Goal: Obtain resource: Obtain resource

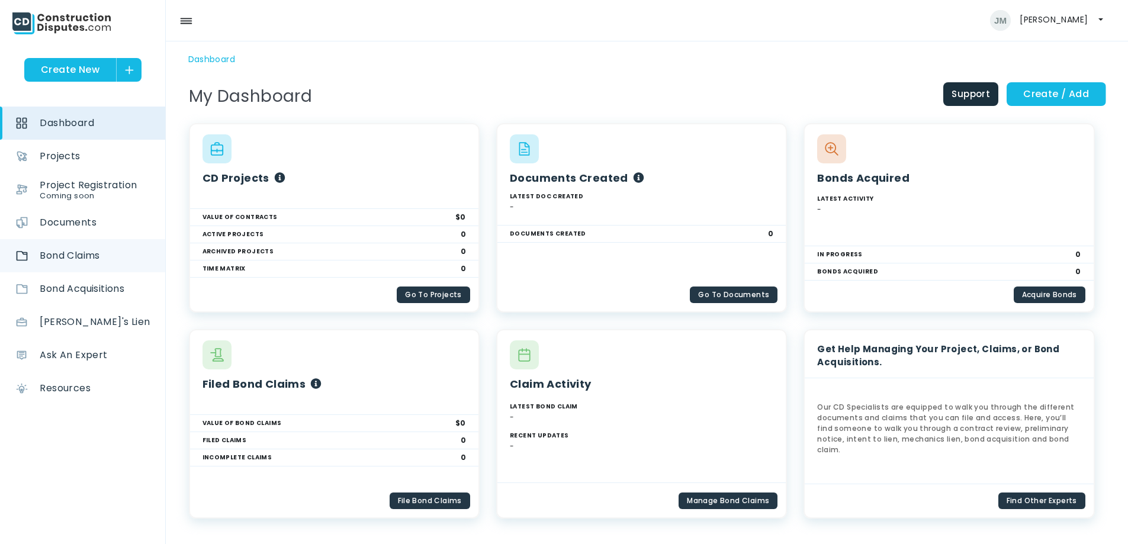
click at [62, 258] on span "Bond Claims" at bounding box center [70, 255] width 60 height 33
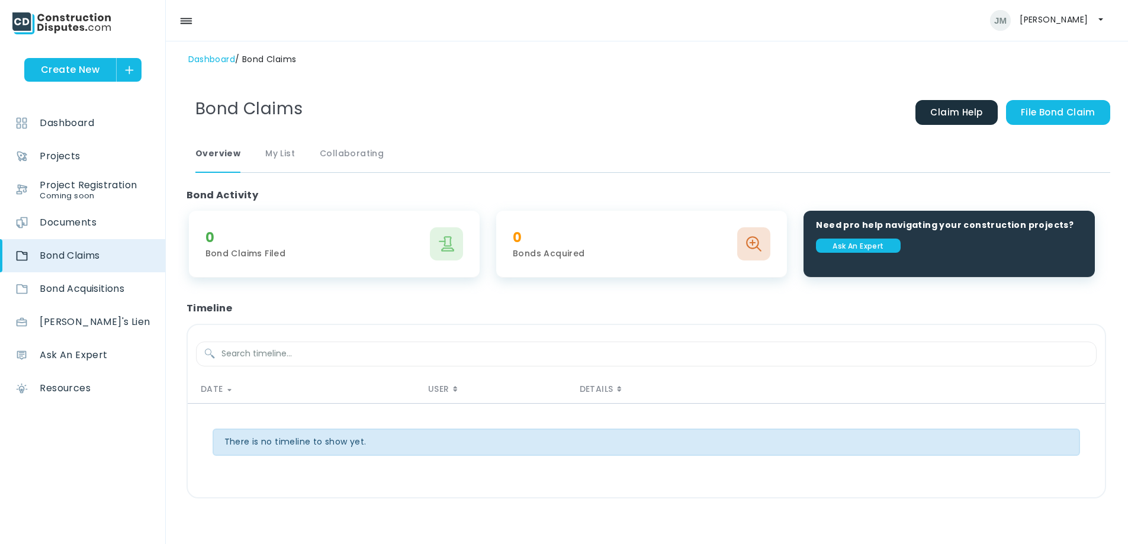
click at [287, 260] on div "0 Bond Claims Filed" at bounding box center [334, 244] width 291 height 67
click at [76, 226] on span "Documents" at bounding box center [68, 222] width 57 height 33
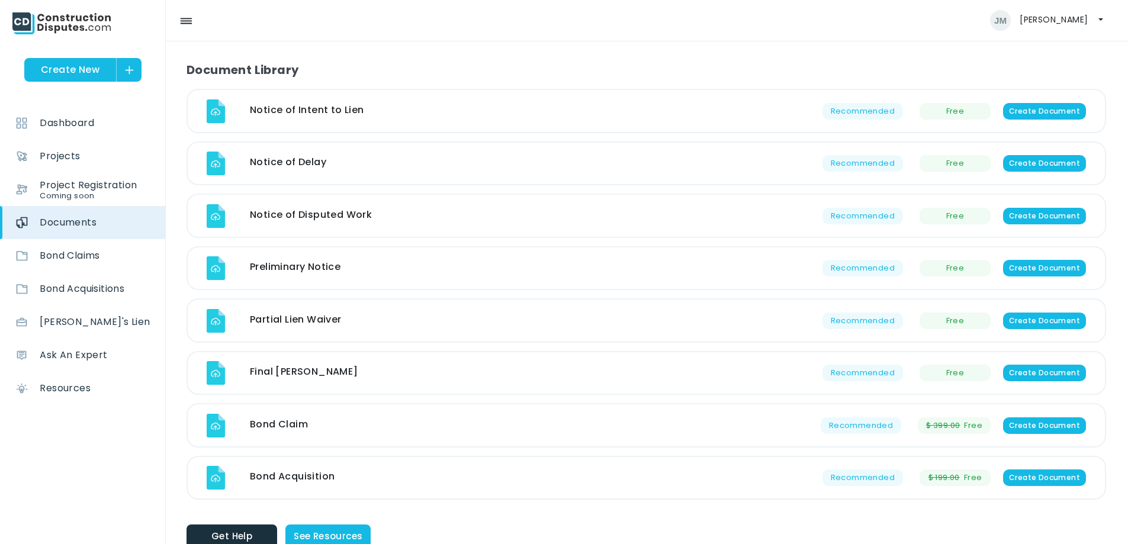
scroll to position [533, 0]
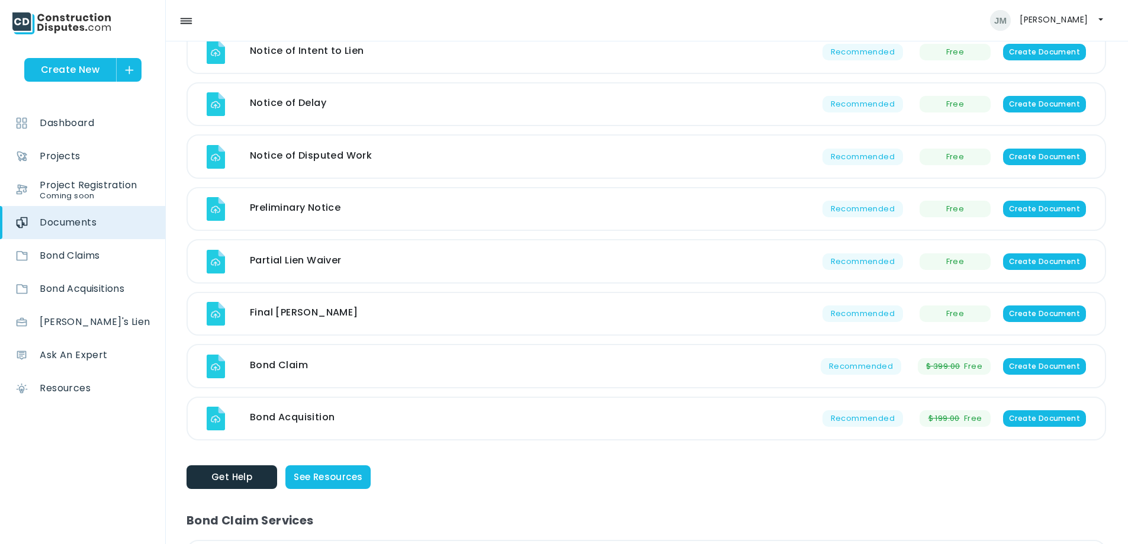
click at [667, 30] on div "[PERSON_NAME] My CD Account Log Out" at bounding box center [564, 20] width 1128 height 41
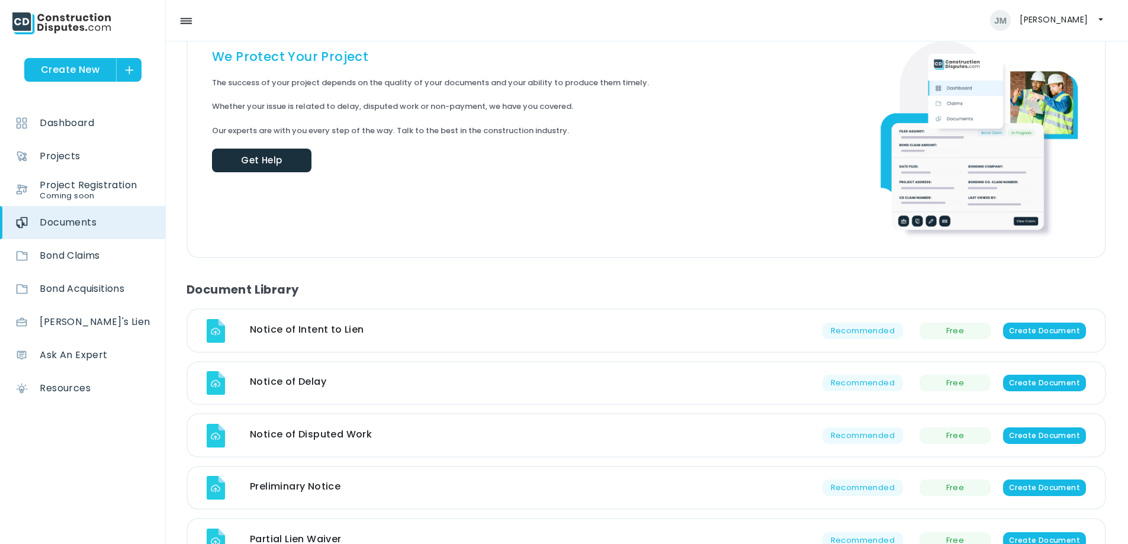
scroll to position [237, 0]
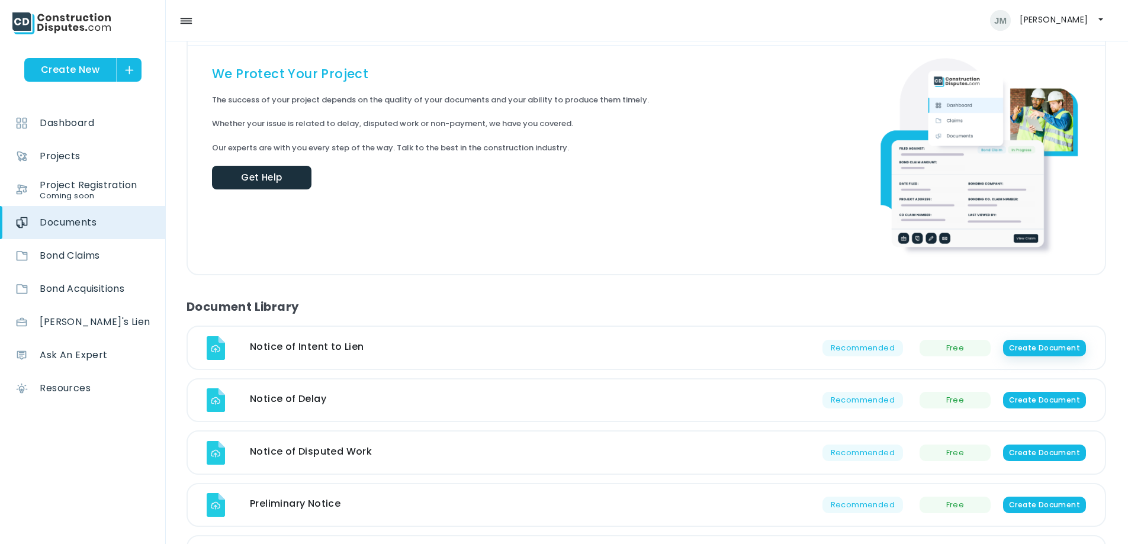
click at [1068, 340] on span "Create Document" at bounding box center [1044, 348] width 83 height 17
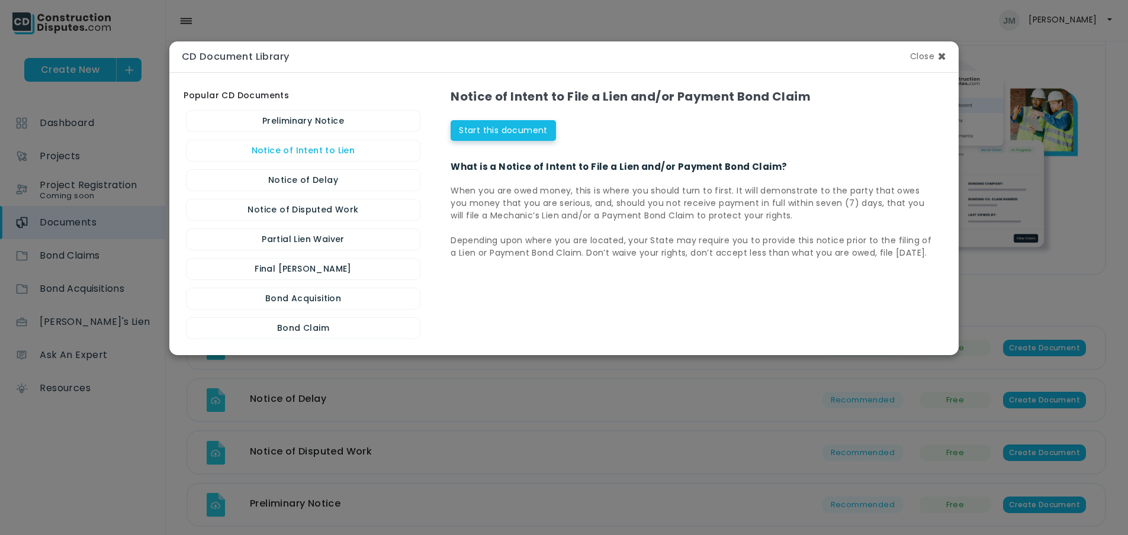
click at [934, 60] on small "Close" at bounding box center [922, 56] width 24 height 8
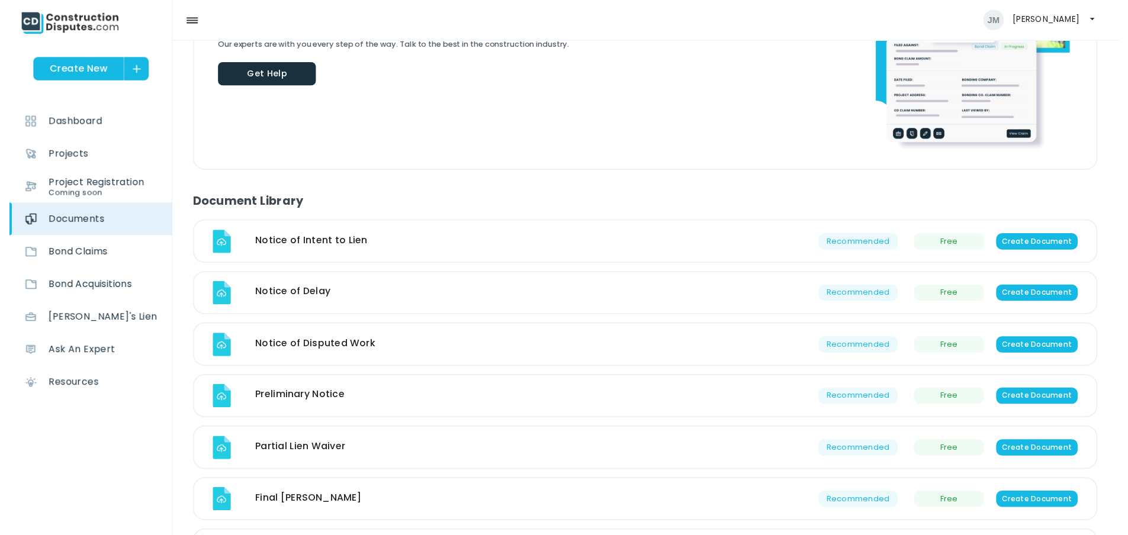
scroll to position [355, 0]
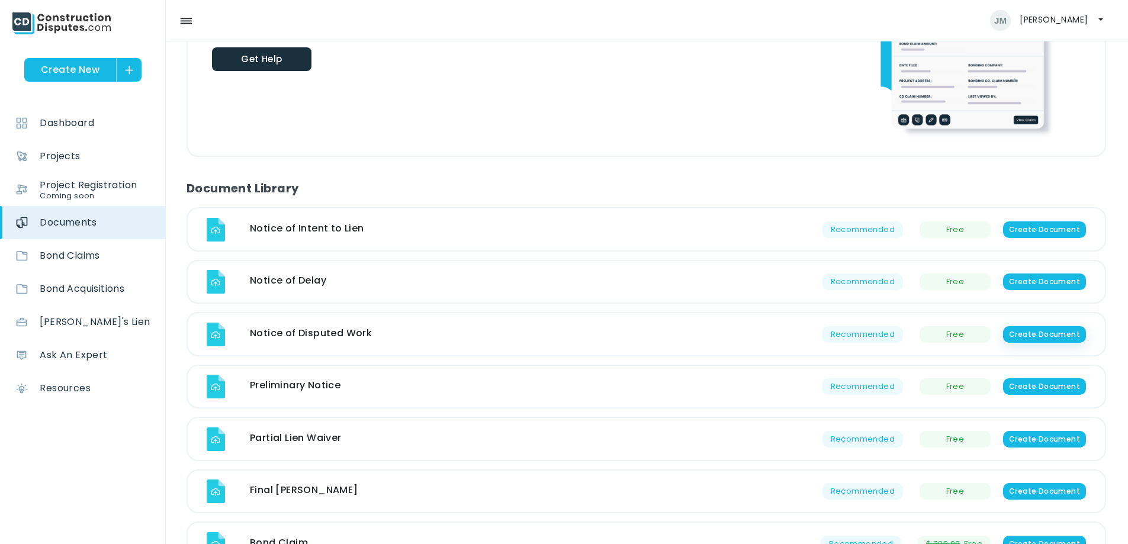
click at [1072, 326] on span "Create Document" at bounding box center [1044, 334] width 83 height 17
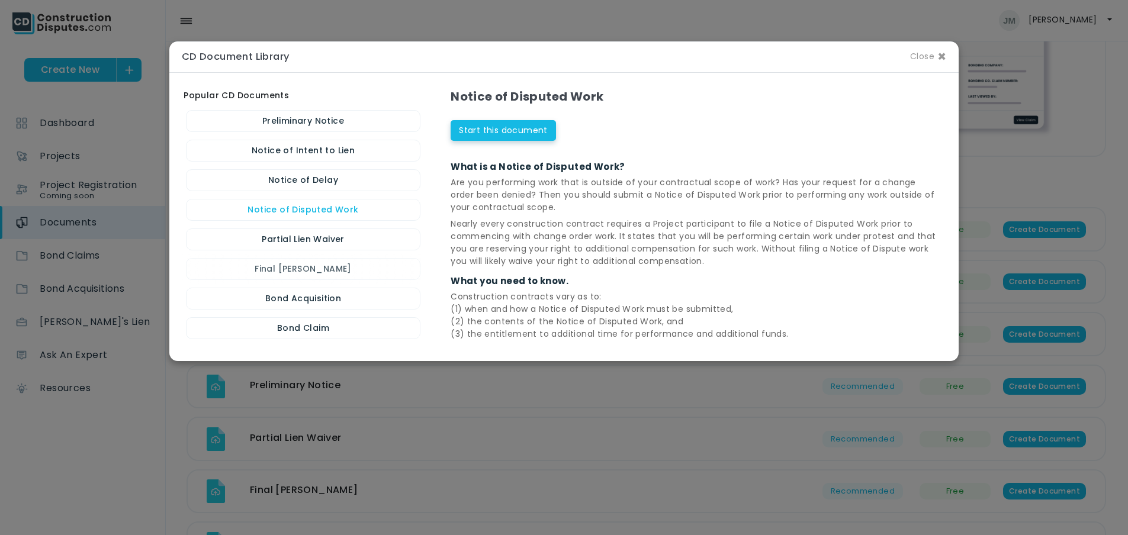
click at [314, 269] on link "Final [PERSON_NAME]" at bounding box center [303, 269] width 234 height 22
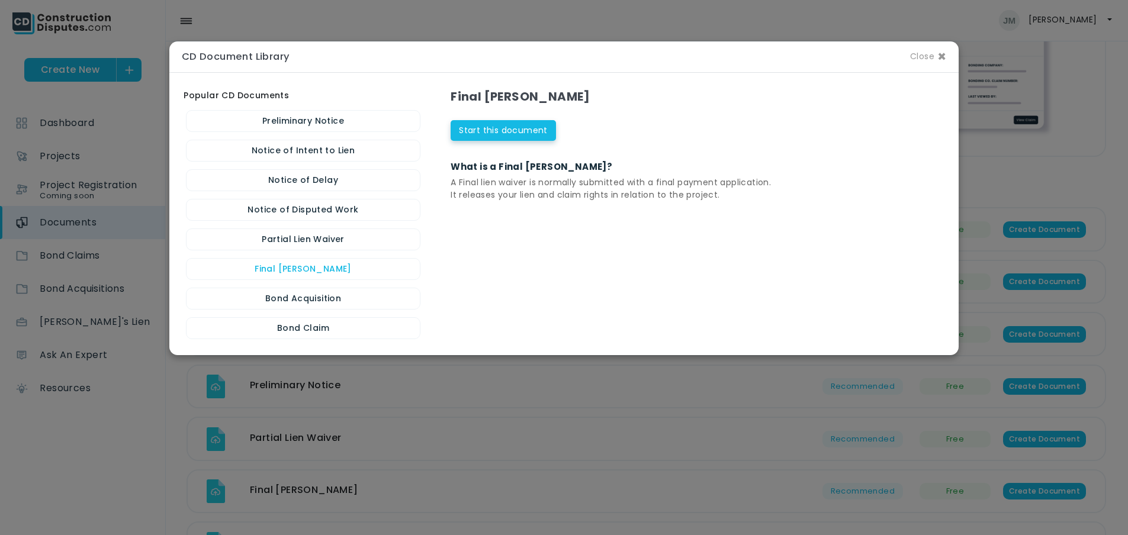
click at [314, 299] on link "Bond Acquisition" at bounding box center [303, 299] width 234 height 22
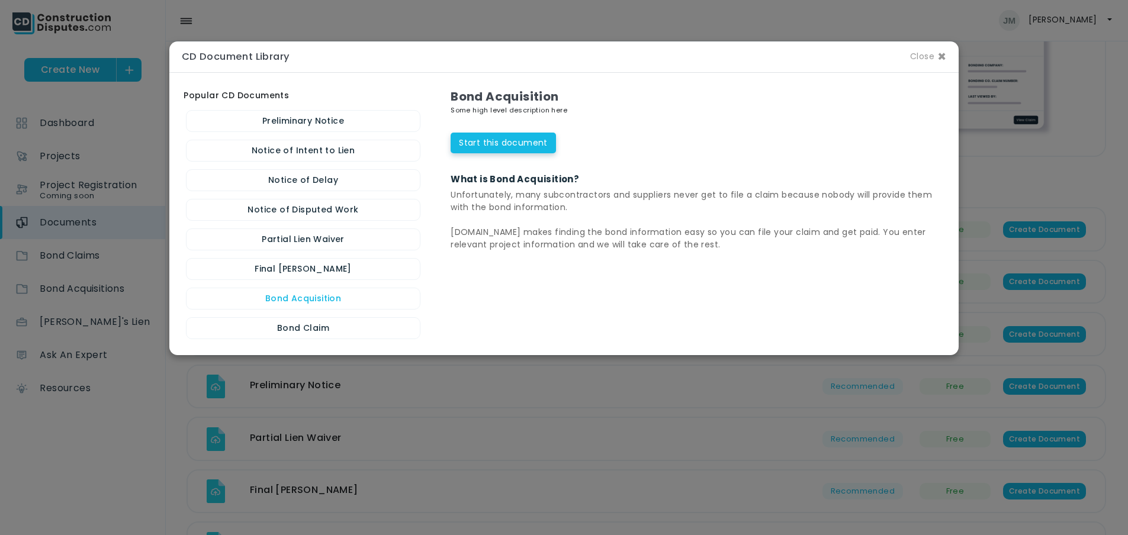
click at [289, 327] on link "Bond Claim" at bounding box center [303, 328] width 234 height 22
